Goal: Transaction & Acquisition: Purchase product/service

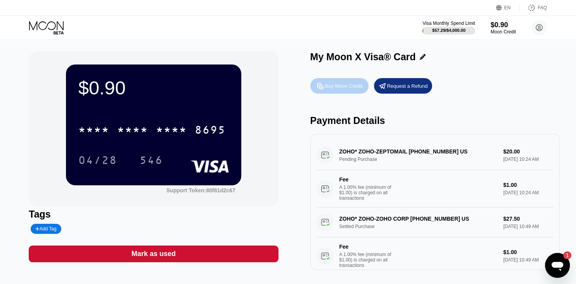
click at [338, 86] on div "Buy Moon Credit" at bounding box center [344, 86] width 38 height 7
type input "0"
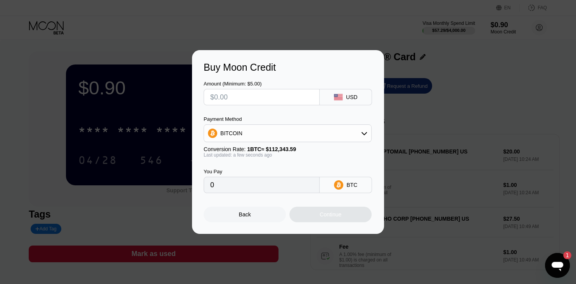
click at [264, 99] on input "text" at bounding box center [261, 97] width 103 height 16
type input "$5"
type input "0.00004451"
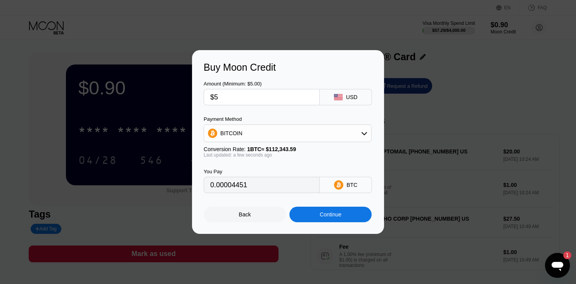
type input "$50"
type input "0.00044507"
type input "$50"
click at [265, 134] on div "BITCOIN" at bounding box center [287, 133] width 167 height 16
click at [235, 171] on span "USDT on TRON" at bounding box center [241, 171] width 39 height 6
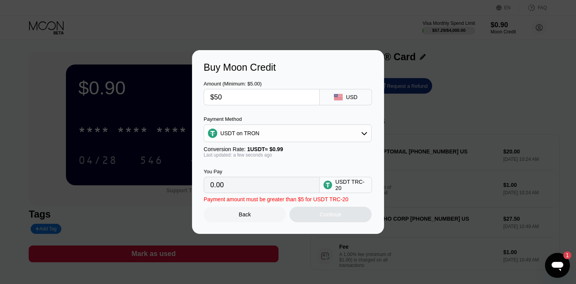
type input "50.51"
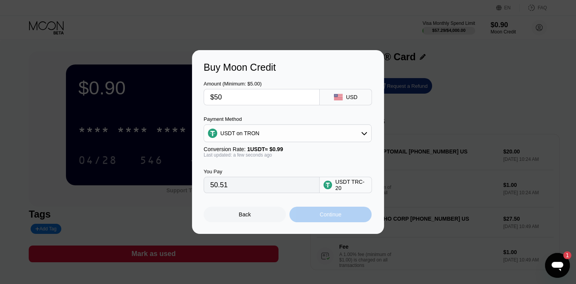
click at [333, 212] on div "Continue" at bounding box center [330, 214] width 82 height 16
